Goal: Use online tool/utility: Utilize a website feature to perform a specific function

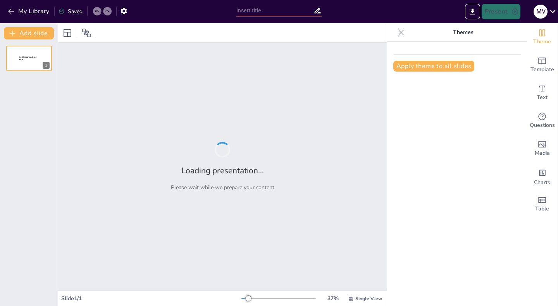
type input "Resultaatgericht Werken: Jaarplan Mens & Organisatie [DATE]-[DATE]"
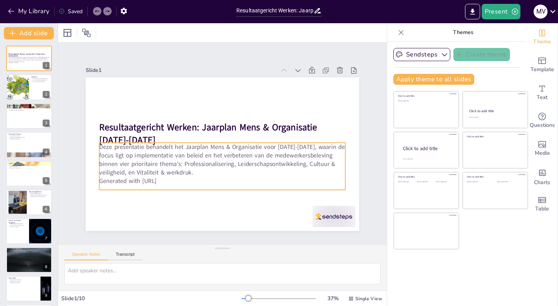
click at [36, 60] on p "Deze presentatie behandelt het Jaarplan Mens & Organisatie voor [DATE]-[DATE], …" at bounding box center [29, 60] width 41 height 6
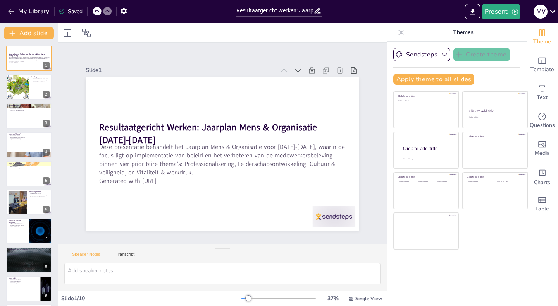
click at [29, 99] on div at bounding box center [17, 87] width 39 height 26
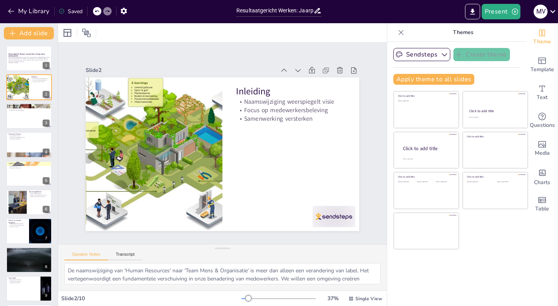
click at [27, 119] on div at bounding box center [29, 116] width 46 height 26
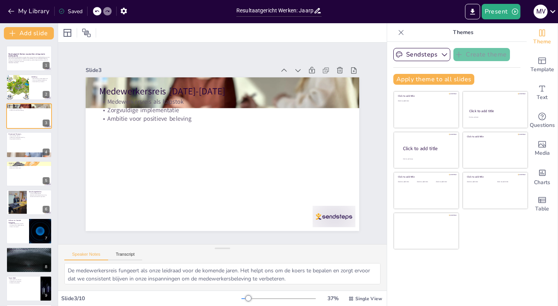
click at [26, 141] on div at bounding box center [29, 145] width 46 height 26
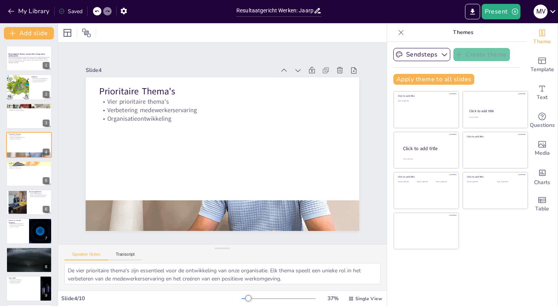
click at [24, 168] on div at bounding box center [29, 174] width 46 height 26
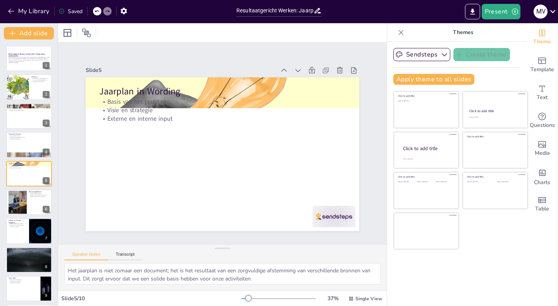
scroll to position [1, 0]
click at [22, 196] on div at bounding box center [17, 201] width 31 height 23
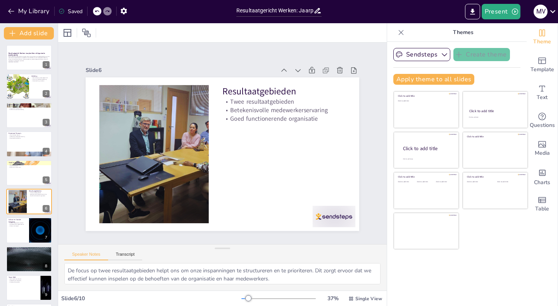
scroll to position [29, 0]
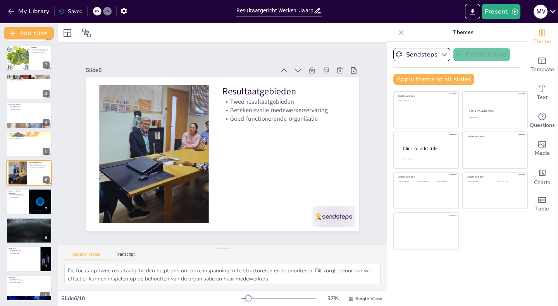
click at [24, 226] on div at bounding box center [29, 231] width 46 height 26
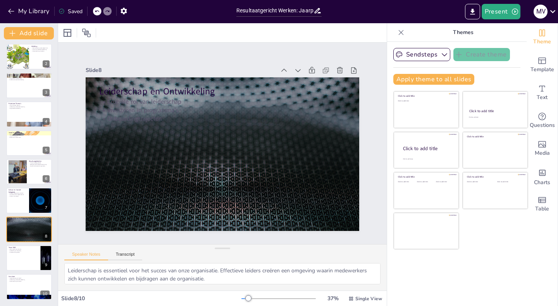
click at [26, 256] on div at bounding box center [29, 258] width 46 height 26
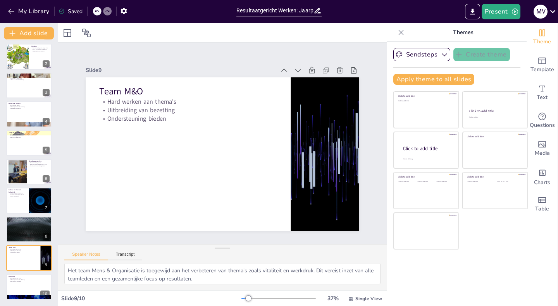
click at [29, 281] on p "Samenwerking als sleutel" at bounding box center [29, 281] width 41 height 2
type textarea "Het implementeren van beleid vereist een zorgvuldige aanpak. We moeten ervoor z…"
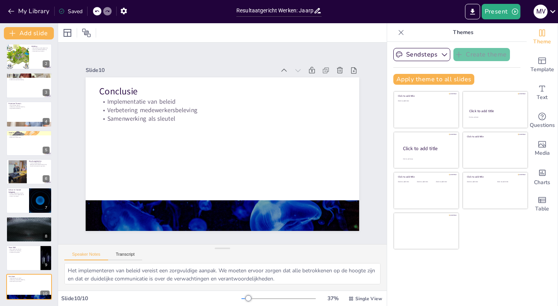
scroll to position [0, 0]
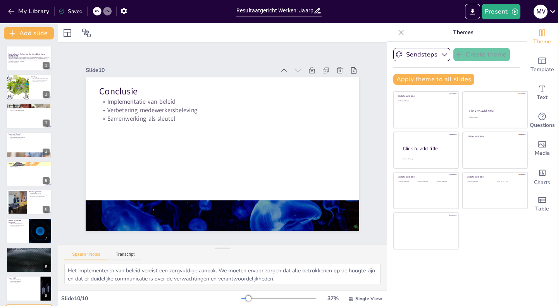
click at [27, 62] on p "Deze presentatie behandelt het Jaarplan Mens & Organisatie voor [DATE]-[DATE], …" at bounding box center [29, 60] width 41 height 6
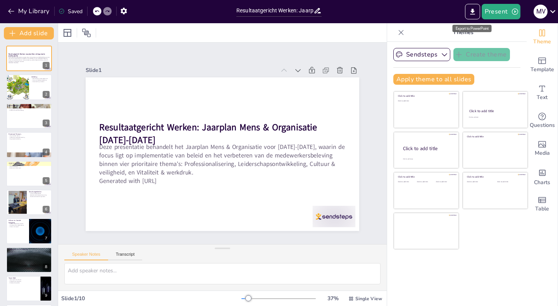
click at [474, 9] on icon "Export to PowerPoint" at bounding box center [472, 12] width 8 height 8
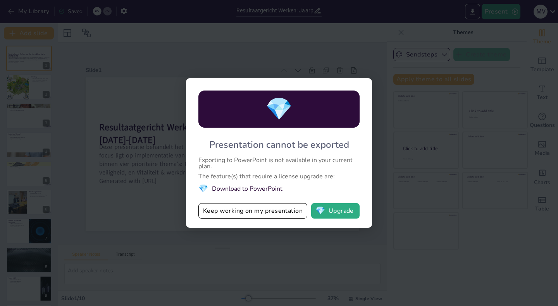
click at [285, 209] on button "Keep working on my presentation" at bounding box center [252, 210] width 109 height 15
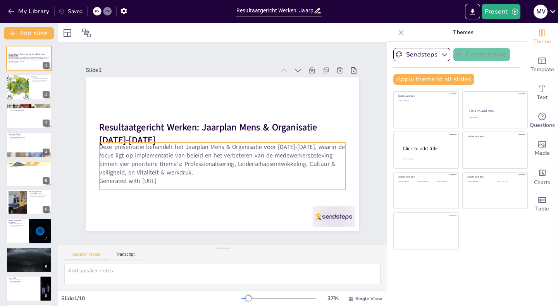
click at [135, 146] on p "Deze presentatie behandelt het Jaarplan Mens & Organisatie voor [DATE]-[DATE], …" at bounding box center [220, 160] width 248 height 60
click at [170, 176] on p "Generated with [URL]" at bounding box center [218, 181] width 245 height 34
click at [205, 125] on icon at bounding box center [206, 124] width 3 height 3
type input "32"
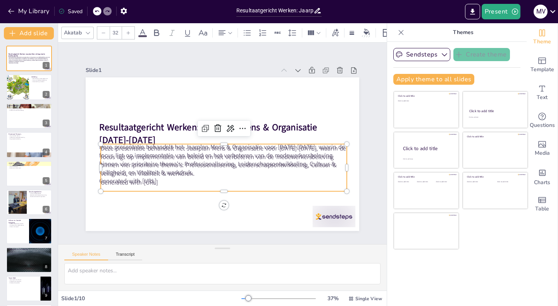
click at [215, 126] on icon at bounding box center [219, 128] width 8 height 8
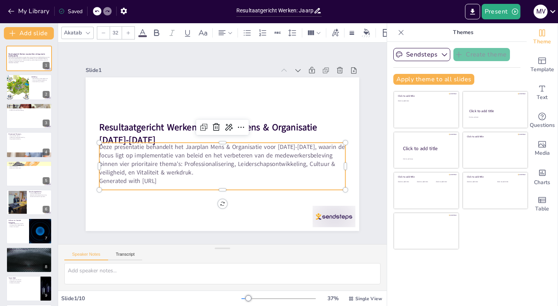
click at [173, 171] on p "Deze presentatie behandelt het Jaarplan Mens & Organisatie voor [DATE]-[DATE], …" at bounding box center [220, 160] width 248 height 60
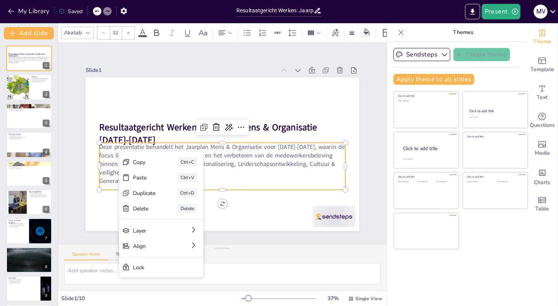
click at [184, 197] on div "Copy" at bounding box center [196, 202] width 24 height 10
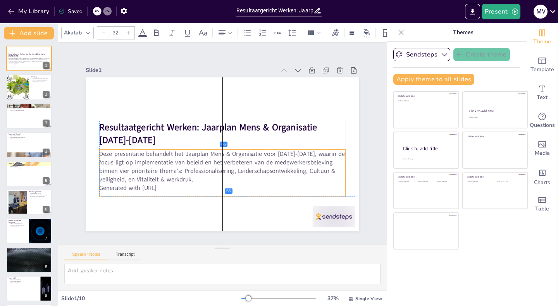
drag, startPoint x: 187, startPoint y: 170, endPoint x: 190, endPoint y: 177, distance: 7.0
click at [190, 177] on p "Deze presentatie behandelt het Jaarplan Mens & Organisatie voor [DATE]-[DATE], …" at bounding box center [200, 136] width 108 height 244
click at [96, 151] on p "Deze presentatie behandelt het Jaarplan Mens & Organisatie voor [DATE]-[DATE], …" at bounding box center [220, 167] width 248 height 60
click at [95, 151] on p "Deze presentatie behandelt het Jaarplan Mens & Organisatie voor [DATE]-[DATE], …" at bounding box center [218, 166] width 248 height 84
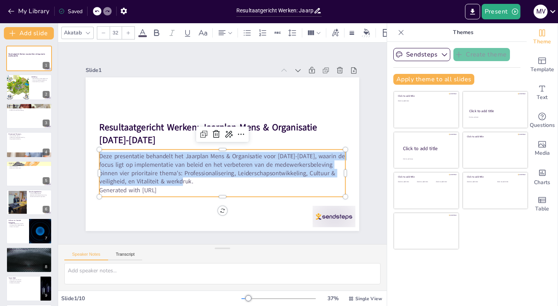
drag, startPoint x: 94, startPoint y: 152, endPoint x: 195, endPoint y: 176, distance: 104.3
click at [195, 176] on p "Deze presentatie behandelt het Jaarplan Mens & Organisatie voor [DATE]-[DATE], …" at bounding box center [222, 169] width 246 height 34
copy p "Deze presentatie behandelt het Jaarplan Mens & Organisatie voor [DATE]-[DATE], …"
click at [32, 86] on div at bounding box center [29, 87] width 46 height 26
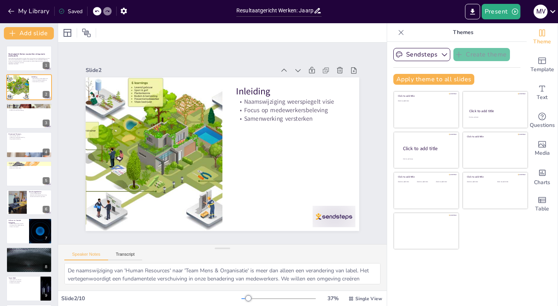
click at [32, 115] on div at bounding box center [29, 116] width 46 height 26
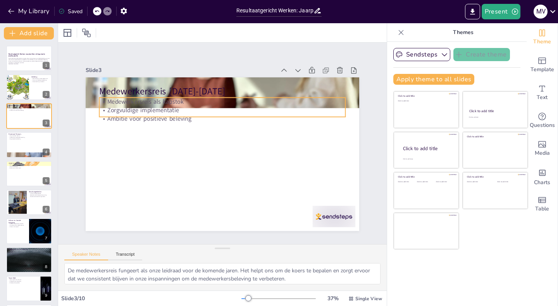
click at [155, 113] on p "Ambitie voor positieve beleving" at bounding box center [240, 127] width 171 height 189
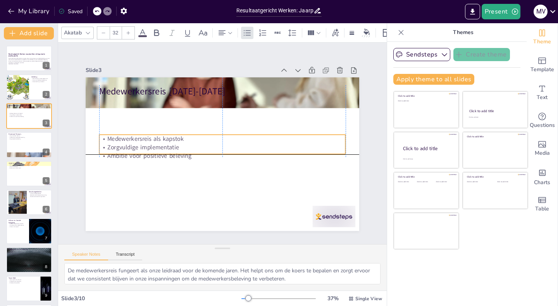
drag, startPoint x: 216, startPoint y: 114, endPoint x: 215, endPoint y: 154, distance: 39.9
click at [215, 154] on p "Ambitie voor positieve beleving" at bounding box center [220, 156] width 245 height 34
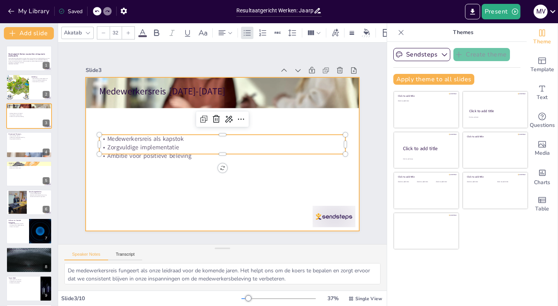
click at [204, 177] on div at bounding box center [219, 153] width 299 height 207
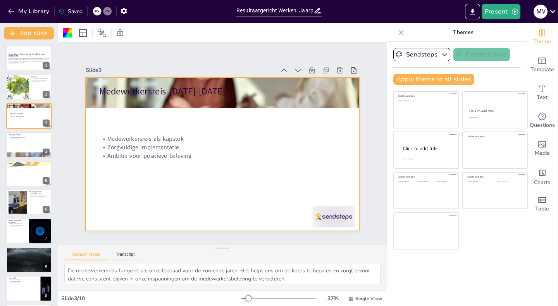
click at [30, 145] on div at bounding box center [29, 145] width 46 height 26
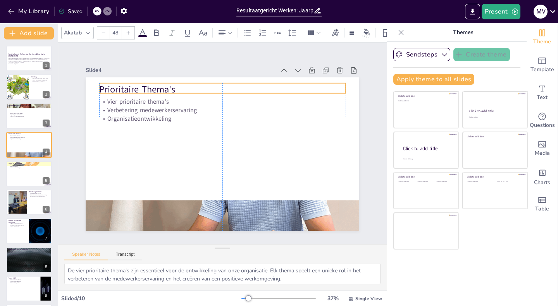
click at [105, 85] on p "Prioritaire Thema's" at bounding box center [228, 89] width 246 height 38
click at [40, 171] on button at bounding box center [44, 167] width 9 height 9
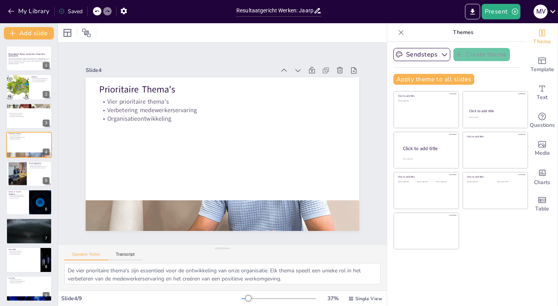
click at [31, 171] on button at bounding box center [33, 167] width 9 height 9
type textarea "De focus op twee resultaatgebieden helpt ons om onze inspanningen te structurer…"
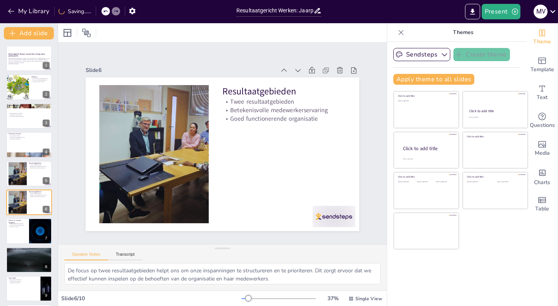
scroll to position [29, 0]
